Goal: Transaction & Acquisition: Purchase product/service

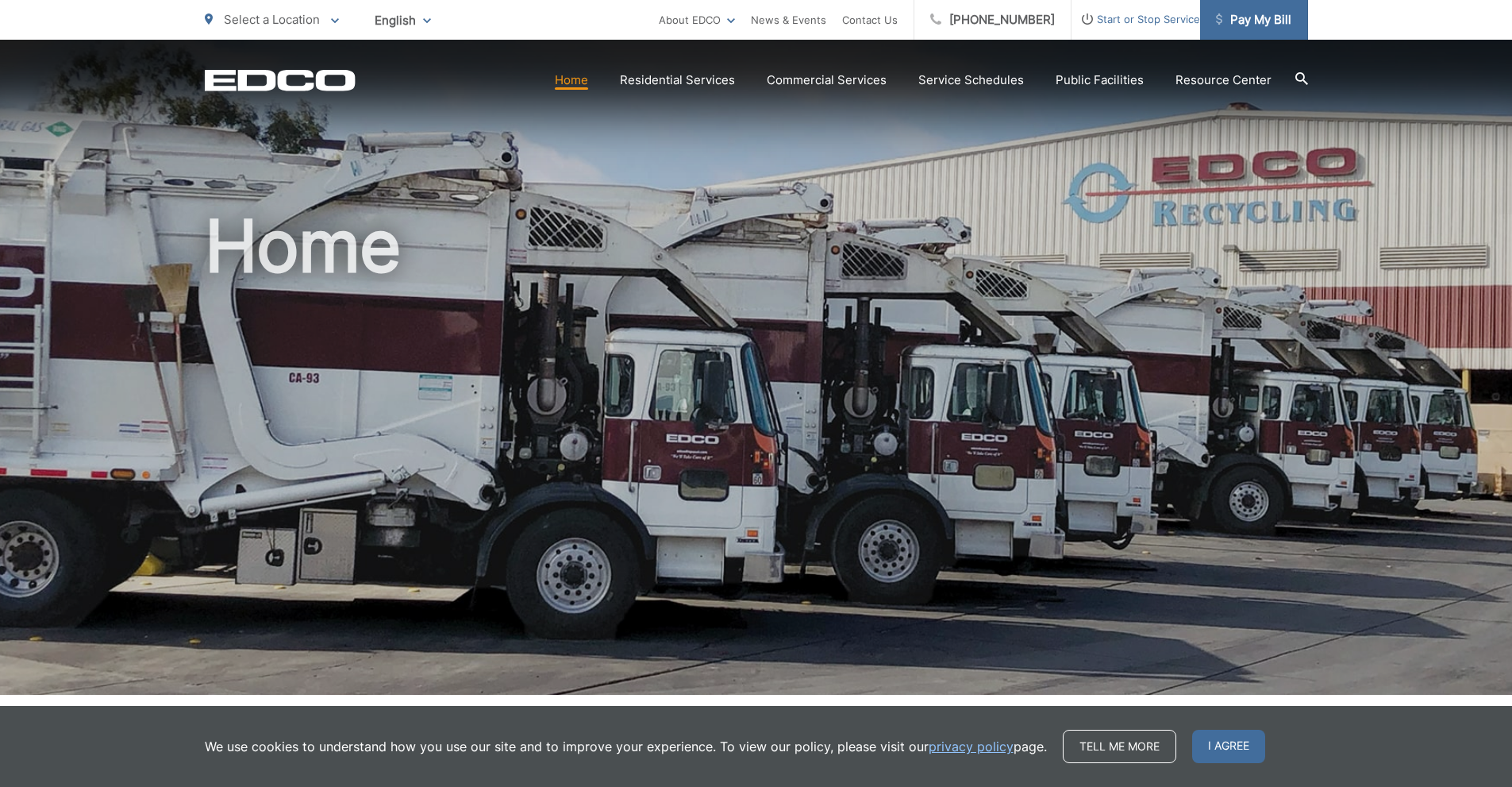
click at [1267, 19] on span "Pay My Bill" at bounding box center [1253, 19] width 75 height 19
click at [552, 8] on ul "Select a Location To change your zip code, enter it below and press change. Cha…" at bounding box center [432, 19] width 454 height 40
click at [1252, 24] on span "Pay My Bill" at bounding box center [1253, 19] width 75 height 19
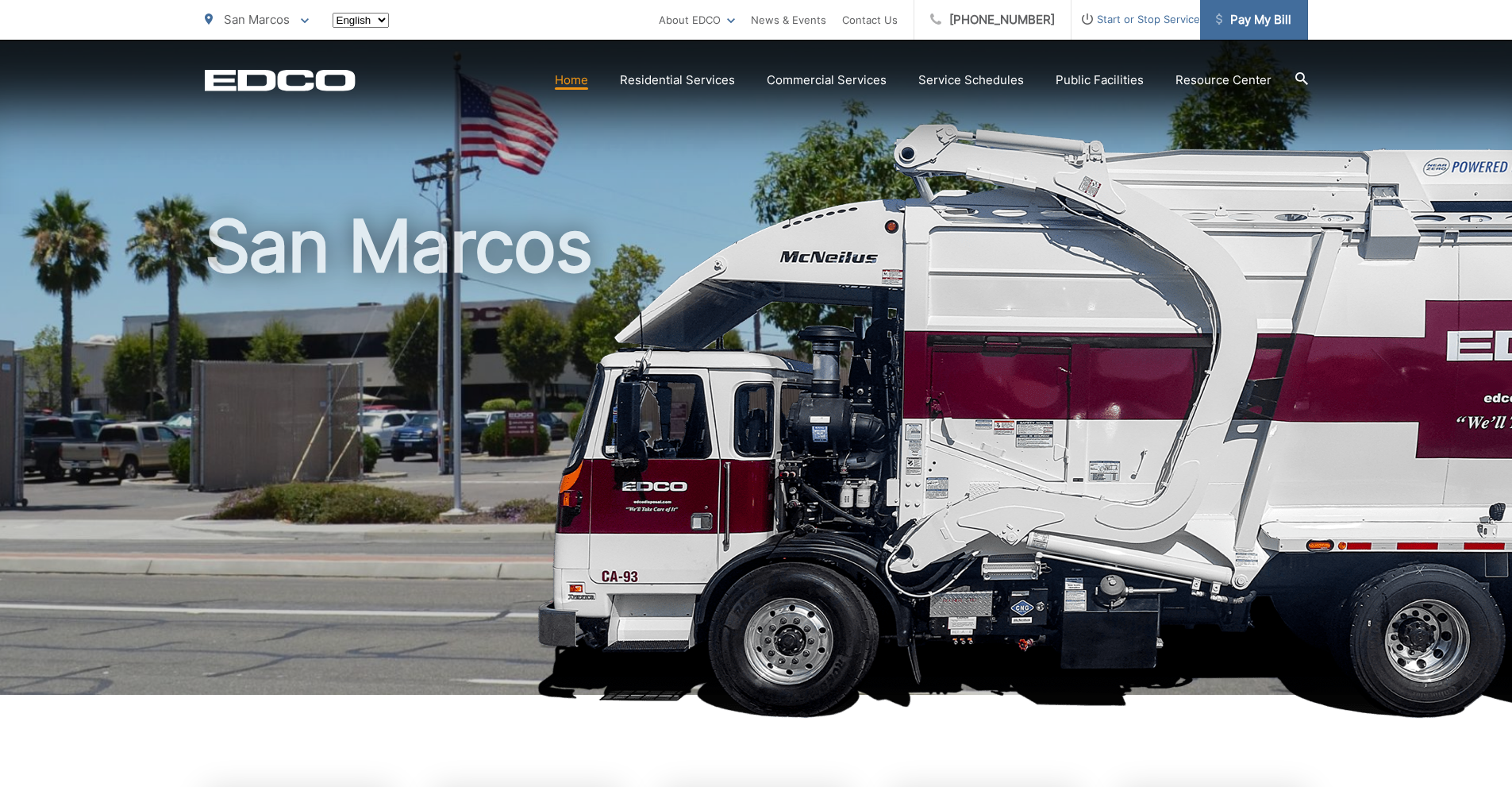
click at [1249, 16] on span "Pay My Bill" at bounding box center [1253, 19] width 75 height 19
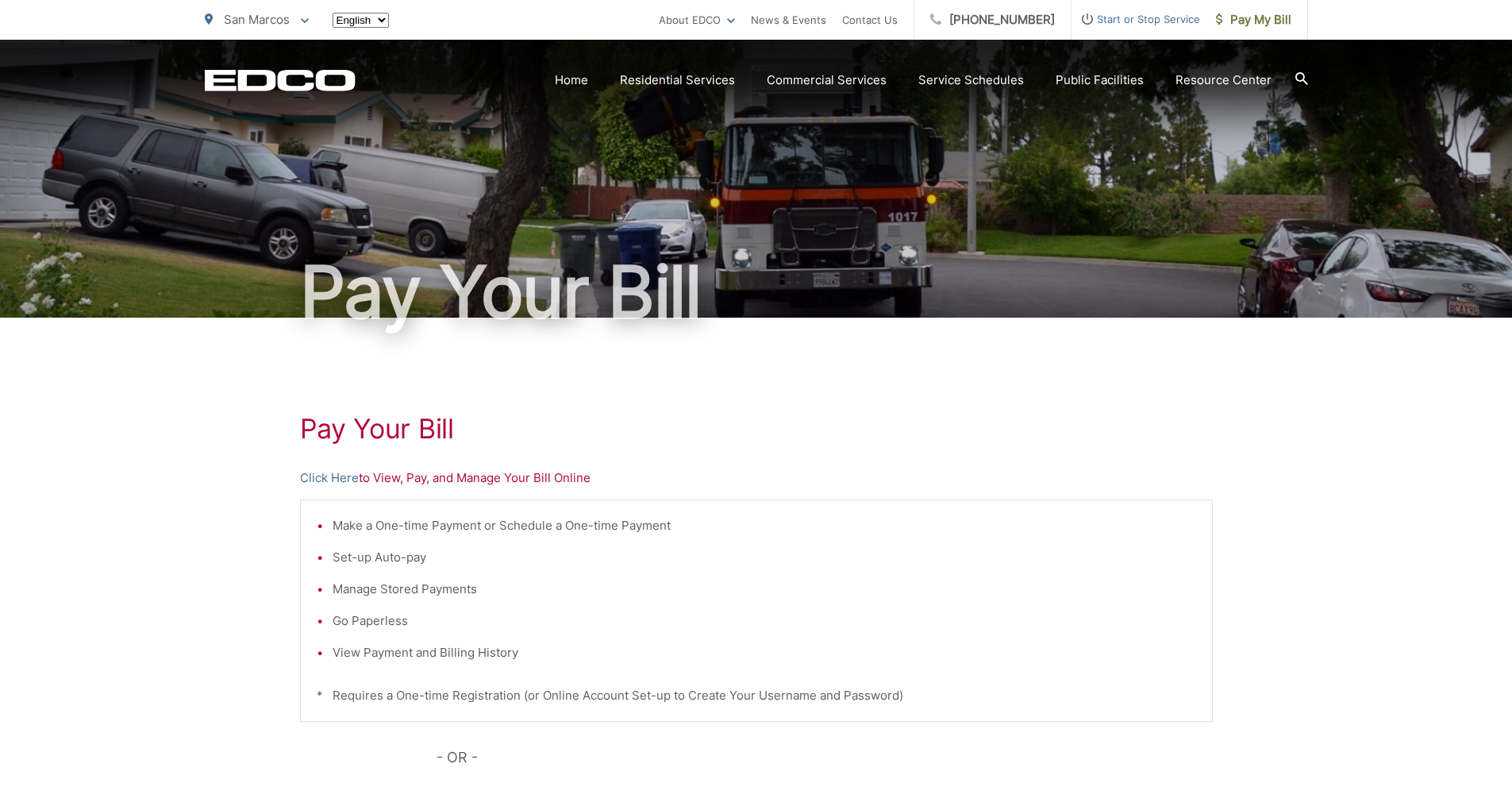
scroll to position [264, 0]
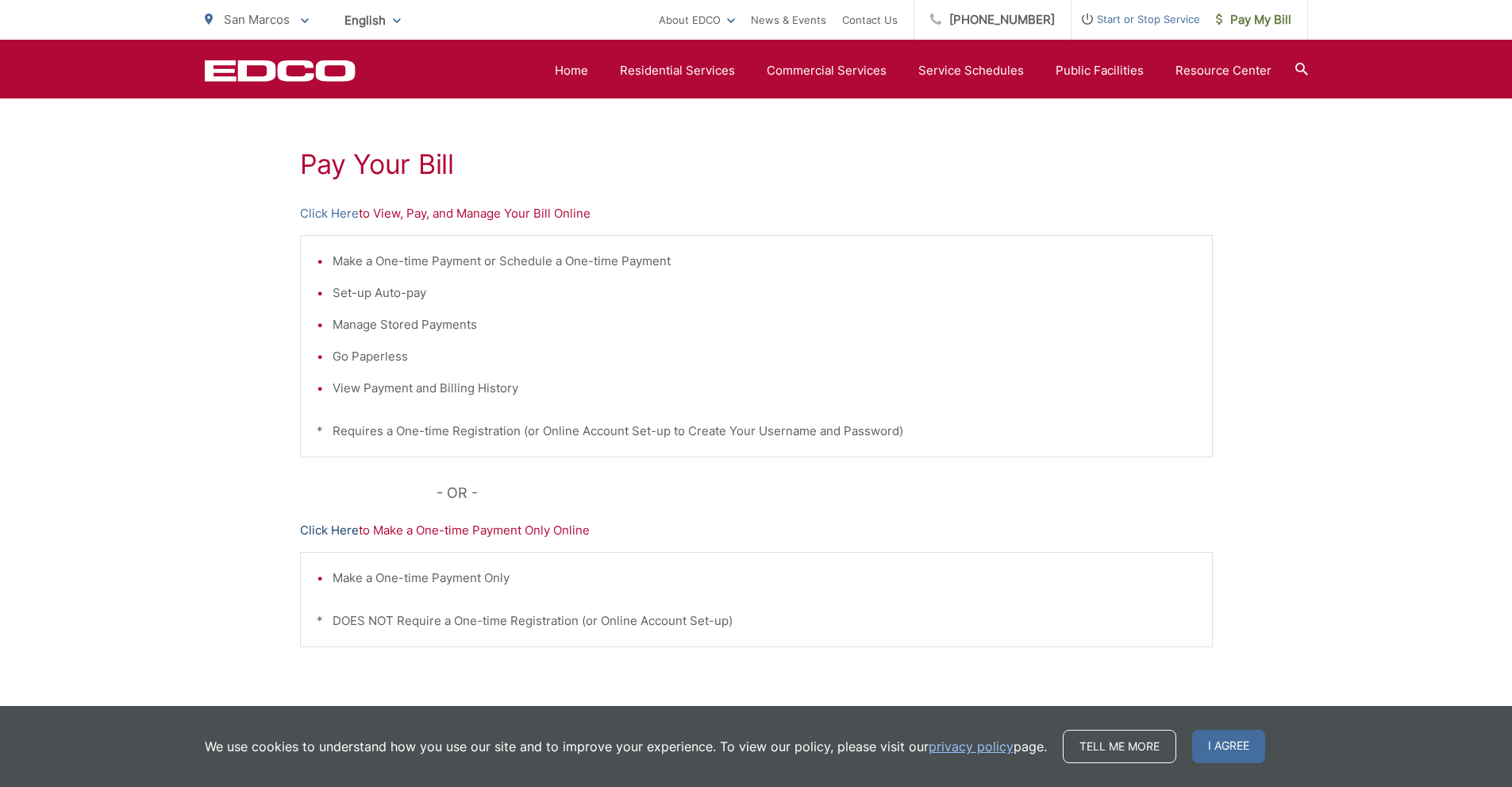
click at [329, 535] on link "Click Here" at bounding box center [329, 530] width 58 height 19
click at [328, 215] on link "Click Here" at bounding box center [329, 213] width 58 height 19
